Goal: Transaction & Acquisition: Purchase product/service

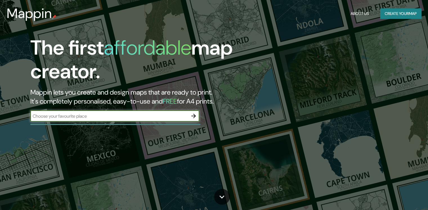
click at [127, 114] on input "text" at bounding box center [109, 116] width 158 height 6
type input "VILLARRICA"
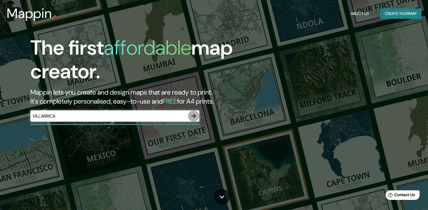
click at [192, 116] on icon "button" at bounding box center [193, 116] width 7 height 7
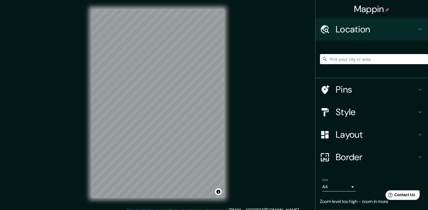
click at [333, 60] on input "Pick your city or area" at bounding box center [374, 59] width 108 height 10
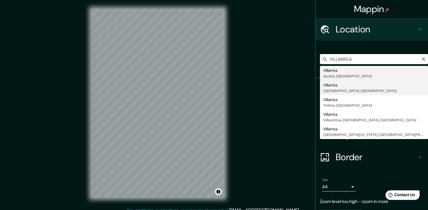
type input "[GEOGRAPHIC_DATA], [GEOGRAPHIC_DATA], [GEOGRAPHIC_DATA]"
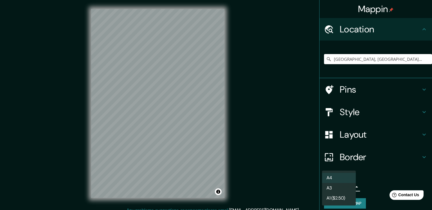
click at [349, 187] on body "Mappin Location [GEOGRAPHIC_DATA], [GEOGRAPHIC_DATA], [GEOGRAPHIC_DATA] Pins St…" at bounding box center [216, 105] width 432 height 210
click at [338, 187] on li "A3" at bounding box center [339, 188] width 34 height 10
type input "a4"
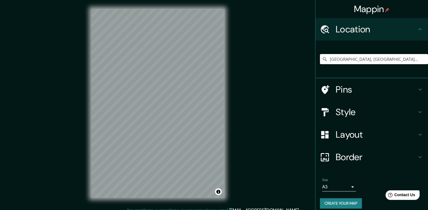
click at [249, 93] on div "Mappin Location [GEOGRAPHIC_DATA], [GEOGRAPHIC_DATA], [GEOGRAPHIC_DATA] Pins St…" at bounding box center [214, 108] width 428 height 216
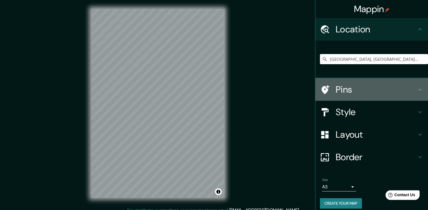
click at [362, 84] on h4 "Pins" at bounding box center [376, 89] width 81 height 11
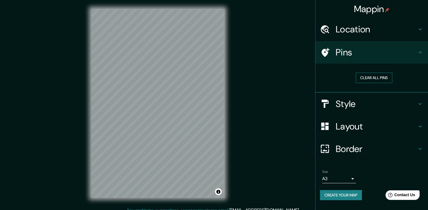
click at [373, 77] on button "Clear all pins" at bounding box center [374, 78] width 37 height 10
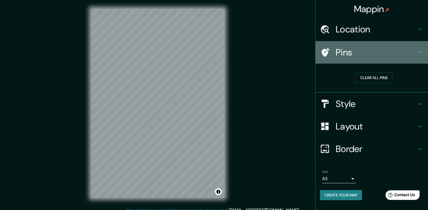
drag, startPoint x: 356, startPoint y: 54, endPoint x: 353, endPoint y: 74, distance: 20.1
click at [355, 53] on h4 "Pins" at bounding box center [376, 52] width 81 height 11
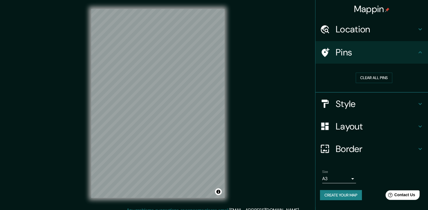
click at [361, 100] on h4 "Style" at bounding box center [376, 103] width 81 height 11
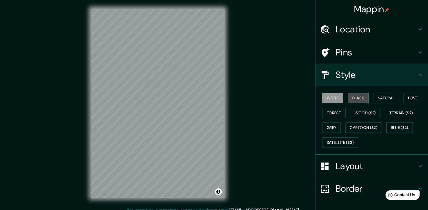
click at [350, 97] on button "Black" at bounding box center [358, 98] width 21 height 10
click at [330, 94] on button "White" at bounding box center [332, 98] width 21 height 10
click at [396, 113] on button "Terrain ($2)" at bounding box center [401, 113] width 33 height 10
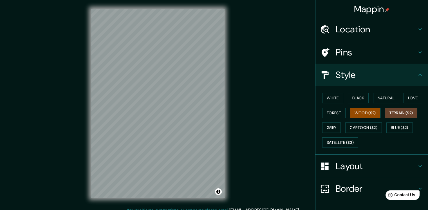
click at [370, 113] on button "Wood ($2)" at bounding box center [365, 113] width 30 height 10
click at [334, 113] on button "Forest" at bounding box center [333, 113] width 23 height 10
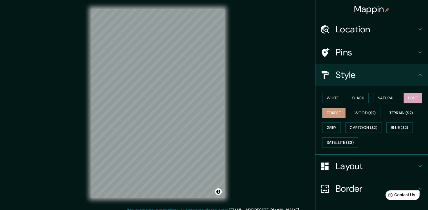
click at [405, 99] on button "Love" at bounding box center [412, 98] width 19 height 10
click at [333, 112] on button "Forest" at bounding box center [333, 113] width 23 height 10
click at [414, 98] on button "Love" at bounding box center [412, 98] width 19 height 10
click at [378, 98] on button "Natural" at bounding box center [386, 98] width 26 height 10
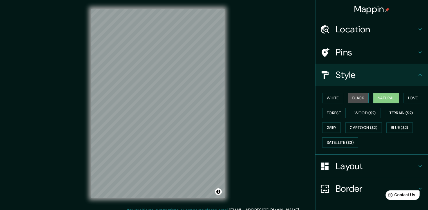
click at [358, 98] on button "Black" at bounding box center [358, 98] width 21 height 10
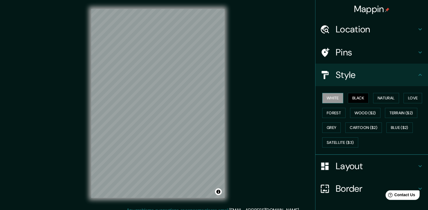
click at [339, 98] on button "White" at bounding box center [332, 98] width 21 height 10
click at [350, 97] on button "Black" at bounding box center [358, 98] width 21 height 10
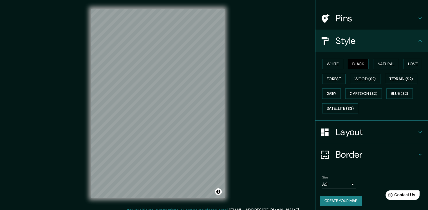
scroll to position [36, 0]
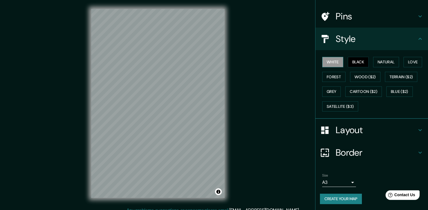
click at [335, 62] on button "White" at bounding box center [332, 62] width 21 height 10
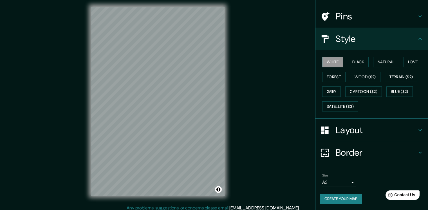
scroll to position [6, 0]
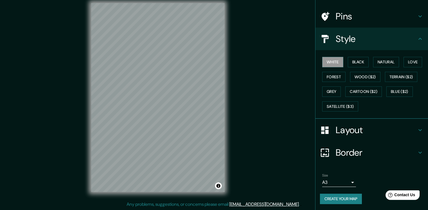
click at [355, 127] on h4 "Layout" at bounding box center [376, 129] width 81 height 11
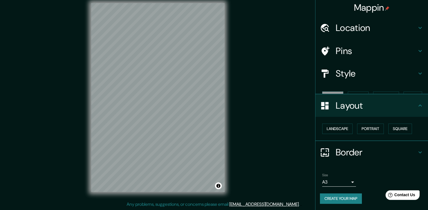
scroll to position [0, 0]
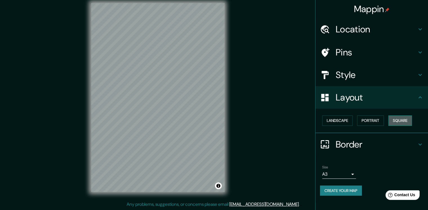
click at [399, 122] on button "Square" at bounding box center [400, 120] width 24 height 10
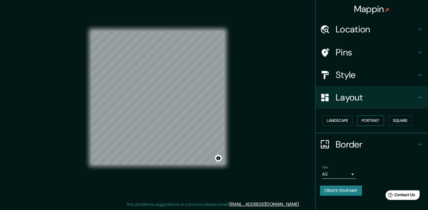
click at [379, 121] on button "Portrait" at bounding box center [370, 120] width 27 height 10
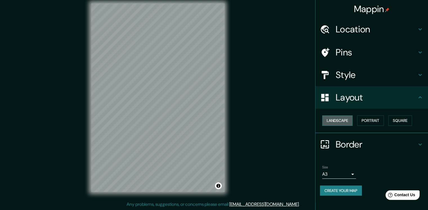
click at [347, 120] on button "Landscape" at bounding box center [337, 120] width 30 height 10
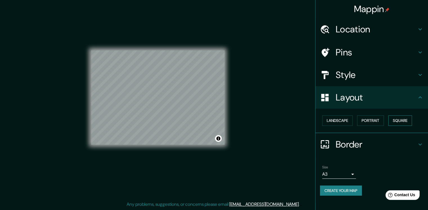
click at [397, 120] on button "Square" at bounding box center [400, 120] width 24 height 10
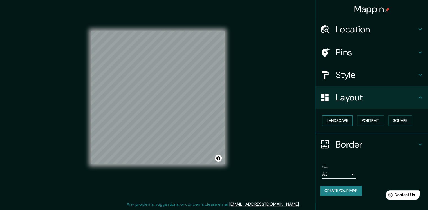
click at [342, 124] on button "Landscape" at bounding box center [337, 120] width 30 height 10
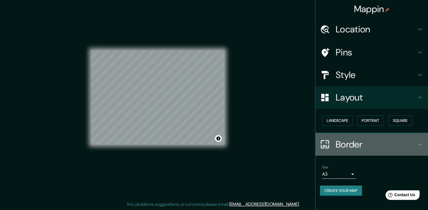
click at [351, 140] on h4 "Border" at bounding box center [376, 144] width 81 height 11
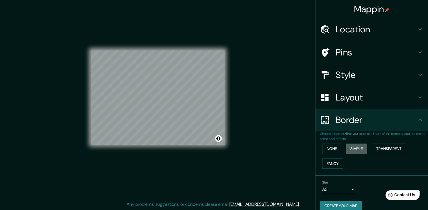
click at [346, 147] on button "Simple" at bounding box center [356, 148] width 21 height 10
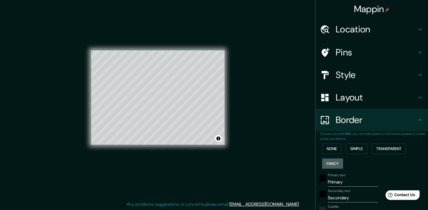
click at [326, 163] on button "Fancy" at bounding box center [332, 163] width 21 height 10
click at [385, 150] on button "Transparent" at bounding box center [389, 148] width 34 height 10
click at [327, 152] on button "None" at bounding box center [331, 148] width 19 height 10
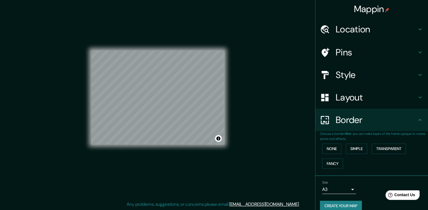
click at [362, 124] on h4 "Border" at bounding box center [376, 119] width 81 height 11
click at [357, 80] on h4 "Style" at bounding box center [376, 74] width 81 height 11
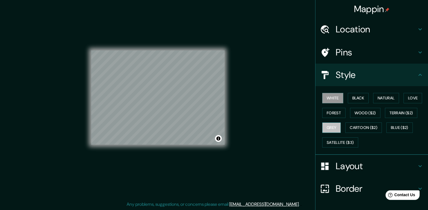
click at [332, 126] on button "Grey" at bounding box center [331, 127] width 19 height 10
click at [328, 95] on button "White" at bounding box center [332, 98] width 21 height 10
click at [350, 98] on button "Black" at bounding box center [358, 98] width 21 height 10
click at [332, 99] on button "White" at bounding box center [332, 98] width 21 height 10
click at [354, 77] on h4 "Style" at bounding box center [376, 74] width 81 height 11
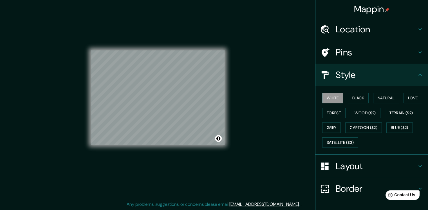
click at [400, 72] on h4 "Style" at bounding box center [376, 74] width 81 height 11
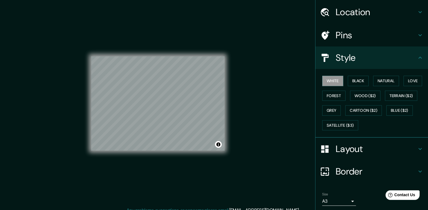
scroll to position [36, 0]
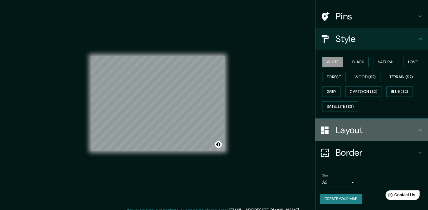
click at [353, 130] on h4 "Layout" at bounding box center [376, 129] width 81 height 11
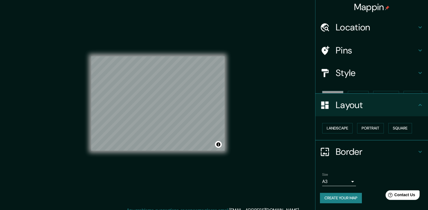
scroll to position [0, 0]
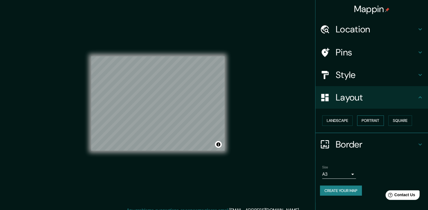
click at [380, 120] on button "Portrait" at bounding box center [370, 120] width 27 height 10
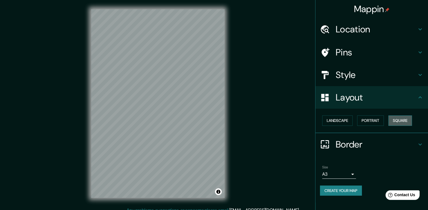
click at [396, 119] on button "Square" at bounding box center [400, 120] width 24 height 10
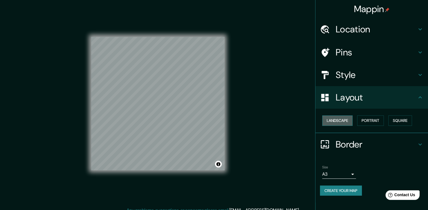
click at [340, 121] on button "Landscape" at bounding box center [337, 120] width 30 height 10
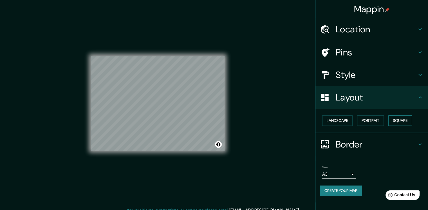
click at [393, 120] on button "Square" at bounding box center [400, 120] width 24 height 10
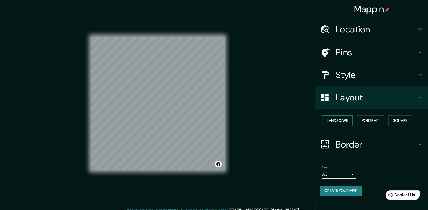
click at [342, 120] on button "Landscape" at bounding box center [337, 120] width 30 height 10
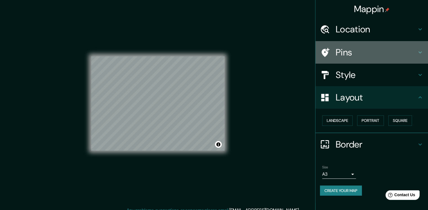
click at [361, 52] on h4 "Pins" at bounding box center [376, 52] width 81 height 11
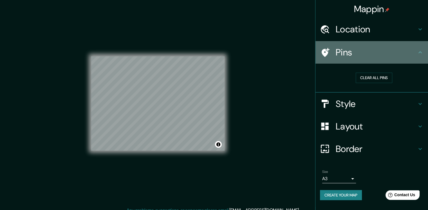
click at [361, 52] on h4 "Pins" at bounding box center [376, 52] width 81 height 11
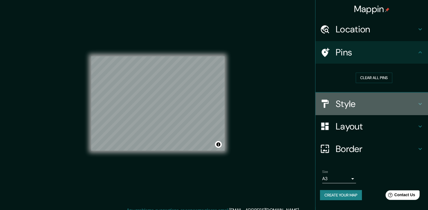
click at [356, 110] on div "Style" at bounding box center [371, 104] width 113 height 23
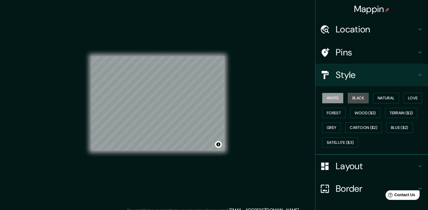
click at [358, 98] on button "Black" at bounding box center [358, 98] width 21 height 10
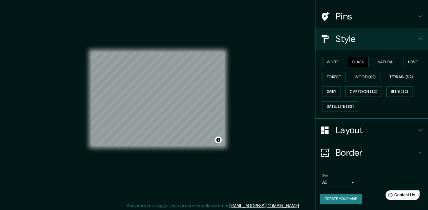
scroll to position [6, 0]
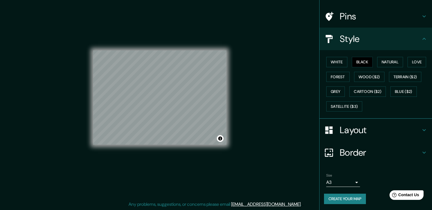
click at [342, 181] on body "Mappin Location [GEOGRAPHIC_DATA], [GEOGRAPHIC_DATA], [GEOGRAPHIC_DATA] Pins St…" at bounding box center [216, 99] width 432 height 210
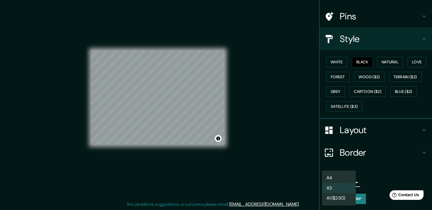
click at [381, 173] on div at bounding box center [216, 105] width 432 height 210
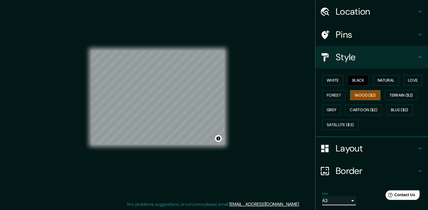
scroll to position [8, 0]
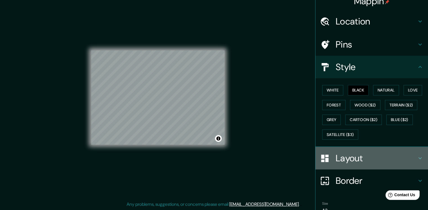
click at [359, 152] on h4 "Layout" at bounding box center [376, 157] width 81 height 11
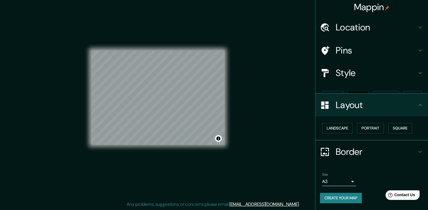
scroll to position [0, 0]
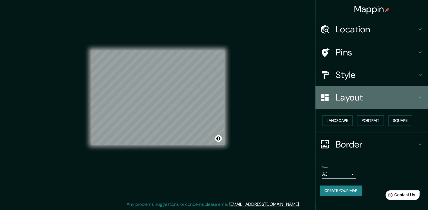
click at [362, 104] on div "Layout" at bounding box center [371, 97] width 113 height 23
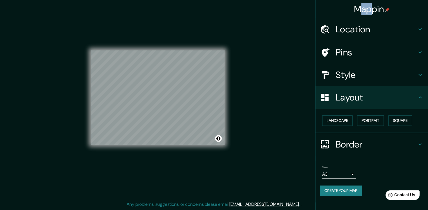
drag, startPoint x: 363, startPoint y: 9, endPoint x: 374, endPoint y: 10, distance: 10.4
click at [374, 10] on h4 "Mappin" at bounding box center [372, 8] width 36 height 11
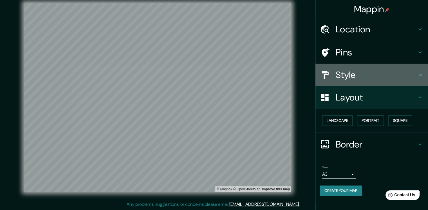
click at [358, 79] on h4 "Style" at bounding box center [376, 74] width 81 height 11
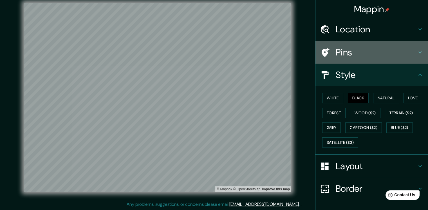
click at [357, 58] on h4 "Pins" at bounding box center [376, 52] width 81 height 11
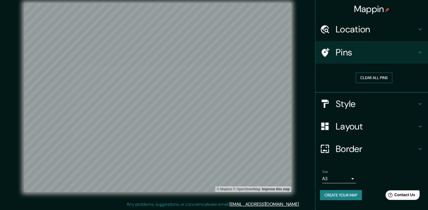
click at [371, 77] on button "Clear all pins" at bounding box center [374, 78] width 37 height 10
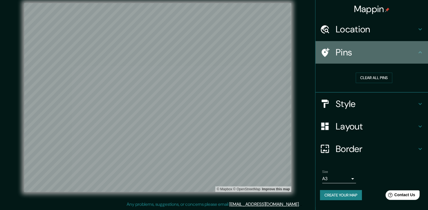
click at [361, 57] on h4 "Pins" at bounding box center [376, 52] width 81 height 11
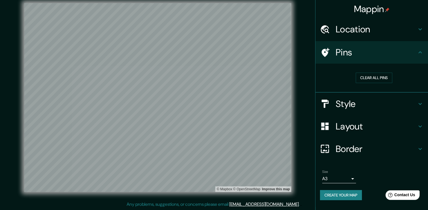
click at [359, 39] on div "Location" at bounding box center [371, 29] width 113 height 23
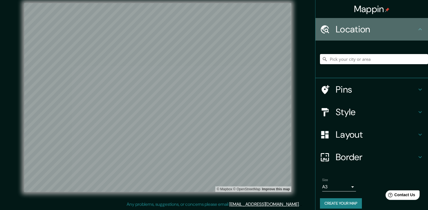
click at [358, 35] on div "Location" at bounding box center [371, 29] width 113 height 23
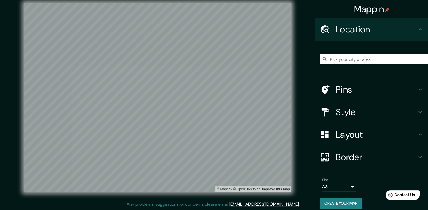
click at [359, 110] on h4 "Style" at bounding box center [376, 111] width 81 height 11
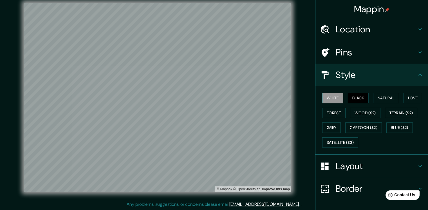
click at [331, 97] on button "White" at bounding box center [332, 98] width 21 height 10
click at [352, 97] on button "Black" at bounding box center [358, 98] width 21 height 10
click at [293, 92] on div "© Mapbox © OpenStreetMap Improve this map" at bounding box center [157, 97] width 285 height 207
click at [383, 98] on button "Natural" at bounding box center [386, 98] width 26 height 10
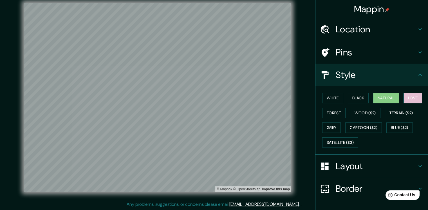
click at [404, 99] on button "Love" at bounding box center [412, 98] width 19 height 10
click at [329, 113] on button "Forest" at bounding box center [333, 113] width 23 height 10
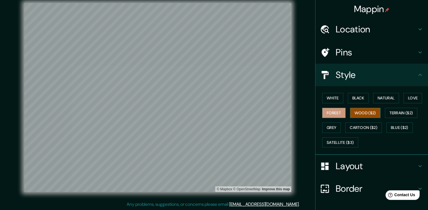
click at [354, 115] on button "Wood ($2)" at bounding box center [365, 113] width 30 height 10
click at [336, 123] on button "Grey" at bounding box center [331, 127] width 19 height 10
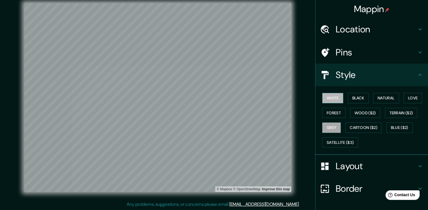
click at [324, 99] on button "White" at bounding box center [332, 98] width 21 height 10
click at [349, 100] on button "Black" at bounding box center [358, 98] width 21 height 10
click at [326, 95] on button "White" at bounding box center [332, 98] width 21 height 10
click at [354, 98] on button "Black" at bounding box center [358, 98] width 21 height 10
click at [0, 91] on div "Mappin Location Pins Style White Black Natural Love Forest Wood ($2) Terrain ($…" at bounding box center [214, 102] width 428 height 216
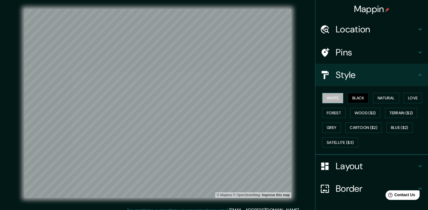
click at [331, 100] on button "White" at bounding box center [332, 98] width 21 height 10
click at [355, 98] on button "Black" at bounding box center [358, 98] width 21 height 10
click at [376, 99] on button "Natural" at bounding box center [386, 98] width 26 height 10
click at [353, 98] on button "Black" at bounding box center [358, 98] width 21 height 10
click at [336, 98] on button "White" at bounding box center [332, 98] width 21 height 10
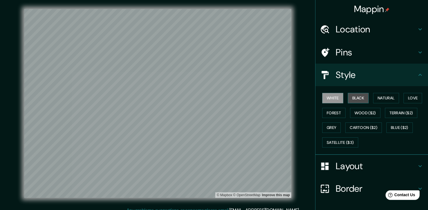
click at [351, 98] on button "Black" at bounding box center [358, 98] width 21 height 10
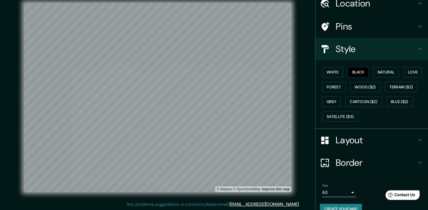
scroll to position [36, 0]
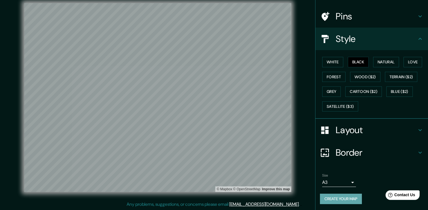
click at [343, 202] on button "Create your map" at bounding box center [341, 199] width 42 height 10
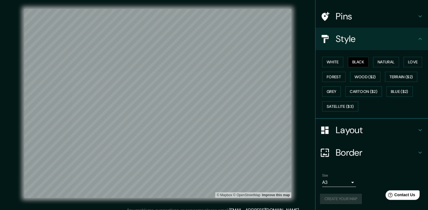
click at [350, 196] on div "Create your map" at bounding box center [372, 199] width 104 height 10
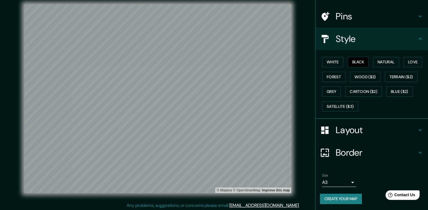
scroll to position [6, 0]
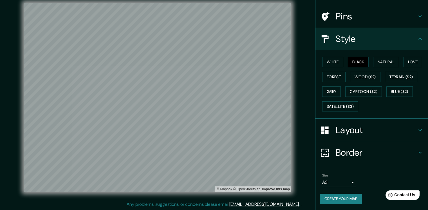
click at [335, 198] on button "Create your map" at bounding box center [341, 199] width 42 height 10
click at [395, 198] on div "Help Contact Us" at bounding box center [402, 195] width 35 height 10
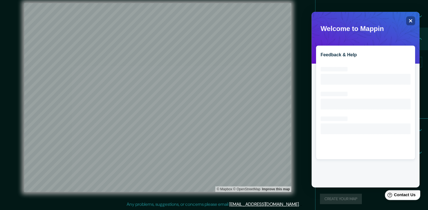
scroll to position [0, 0]
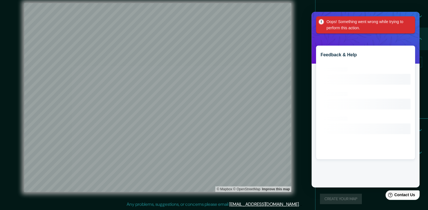
click at [412, 17] on div "Oops! Something went wrong while trying to perform this action." at bounding box center [365, 24] width 99 height 17
drag, startPoint x: 408, startPoint y: 19, endPoint x: 411, endPoint y: 33, distance: 14.6
click at [408, 19] on div "Oops! Something went wrong while trying to perform this action." at bounding box center [365, 24] width 99 height 17
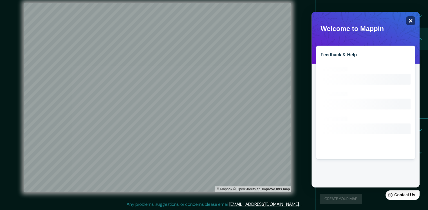
click at [411, 18] on div "Close" at bounding box center [410, 20] width 9 height 9
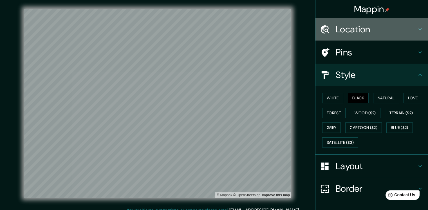
click at [352, 28] on h4 "Location" at bounding box center [376, 29] width 81 height 11
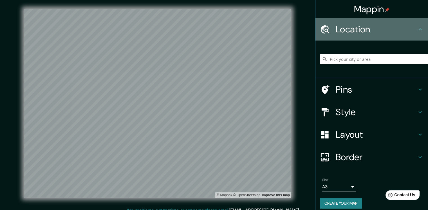
click at [350, 28] on h4 "Location" at bounding box center [376, 29] width 81 height 11
